Goal: Find contact information: Find contact information

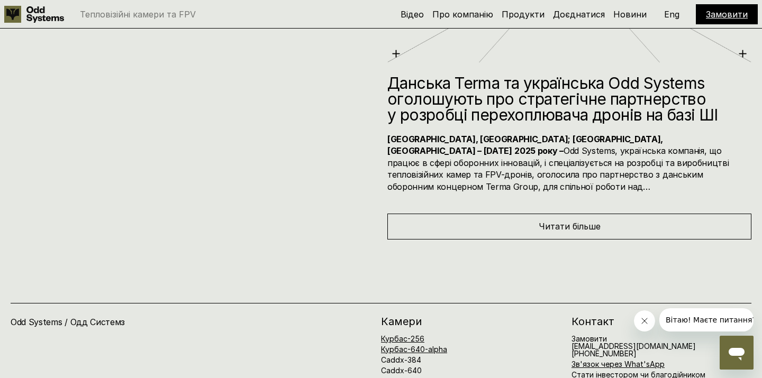
scroll to position [4681, 0]
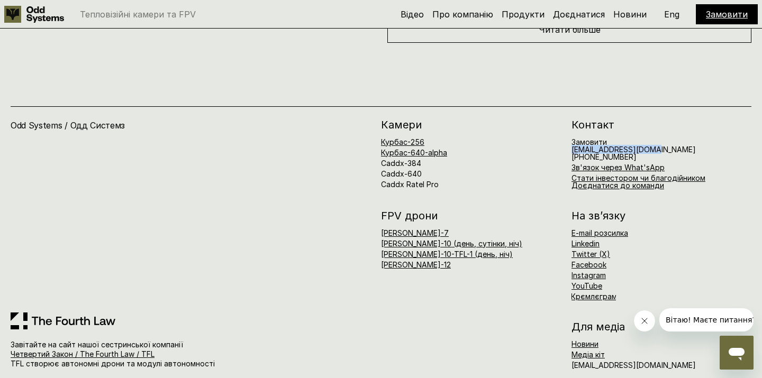
drag, startPoint x: 659, startPoint y: 137, endPoint x: 569, endPoint y: 140, distance: 90.0
click at [569, 140] on div "[PERSON_NAME]-256 Курбас-640-alpha Caddx-384 Caddx-640 Caddx Ratel Pro Контакт …" at bounding box center [566, 155] width 370 height 70
copy h6 "[EMAIL_ADDRESS][DOMAIN_NAME]"
drag, startPoint x: 577, startPoint y: 139, endPoint x: 347, endPoint y: 1, distance: 268.1
